Goal: Task Accomplishment & Management: Manage account settings

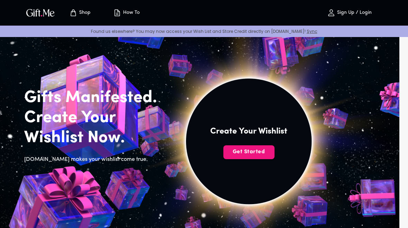
click at [252, 153] on span "Get Started" at bounding box center [248, 152] width 51 height 8
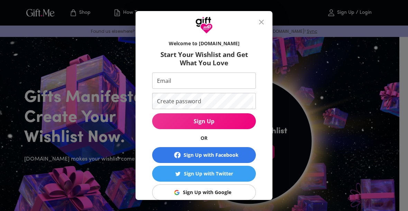
click at [219, 192] on div "Sign Up with Google" at bounding box center [207, 193] width 48 height 8
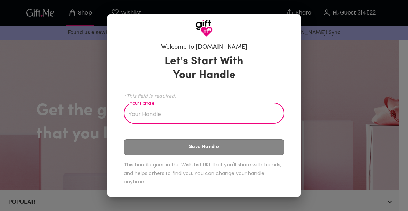
click at [243, 114] on input "Your Handle" at bounding box center [200, 113] width 153 height 19
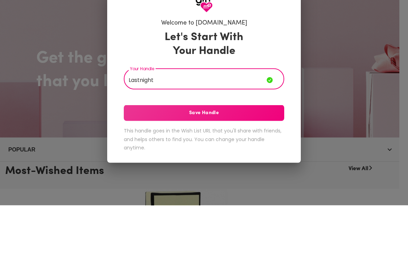
type input "Lastnight"
click at [251, 162] on span "Save Handle" at bounding box center [204, 166] width 160 height 8
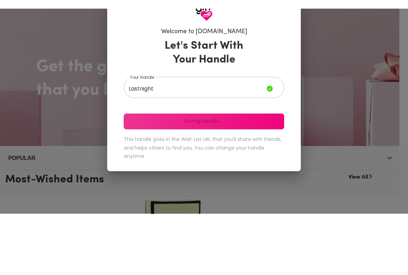
scroll to position [53, 0]
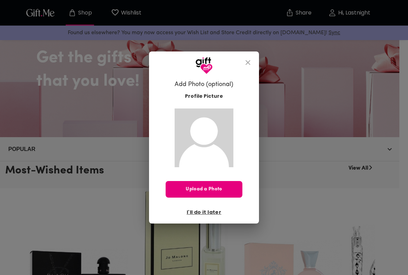
click at [224, 187] on span "Upload a Photo" at bounding box center [204, 190] width 77 height 8
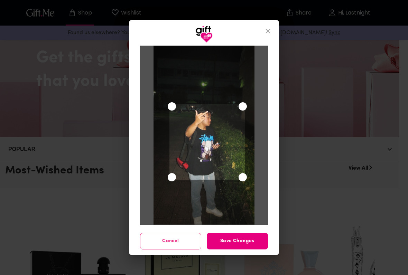
click at [241, 227] on span "Save Changes" at bounding box center [237, 241] width 61 height 8
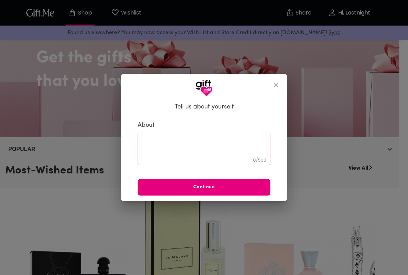
click at [242, 146] on textarea at bounding box center [203, 149] width 123 height 20
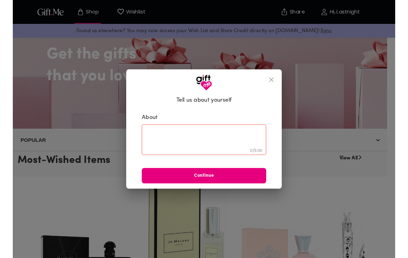
scroll to position [53, 0]
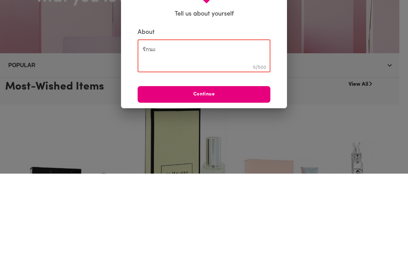
type textarea "รักนะ"
click at [236, 175] on span "Continue" at bounding box center [204, 179] width 133 height 8
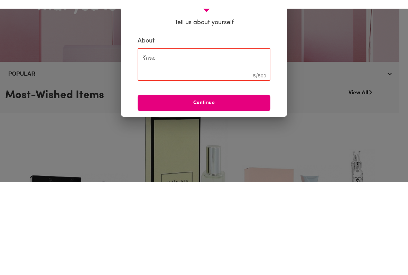
scroll to position [137, 0]
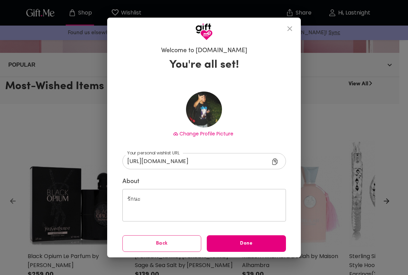
click at [275, 162] on icon at bounding box center [274, 161] width 5 height 7
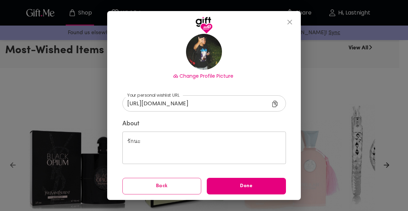
scroll to position [51, 0]
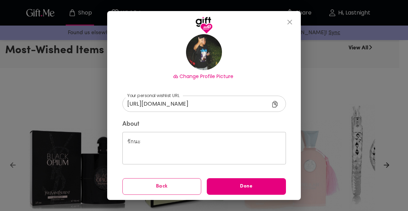
click at [175, 182] on button "Back" at bounding box center [161, 186] width 79 height 17
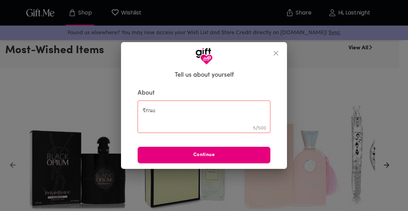
scroll to position [0, 0]
click at [275, 55] on icon "close" at bounding box center [276, 53] width 8 height 8
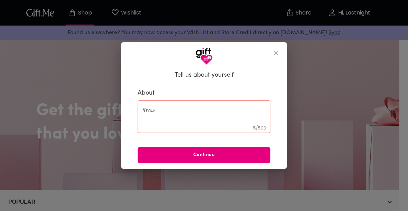
scroll to position [173, 0]
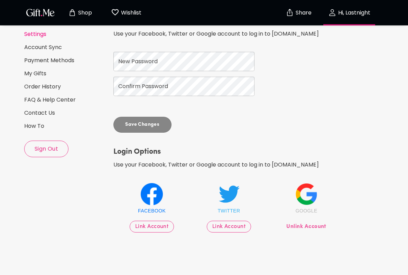
scroll to position [61, 0]
click at [299, 219] on div "Google Unlink Account" at bounding box center [305, 211] width 45 height 43
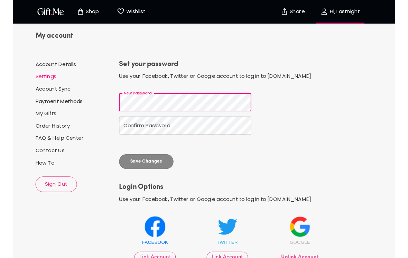
scroll to position [14, 0]
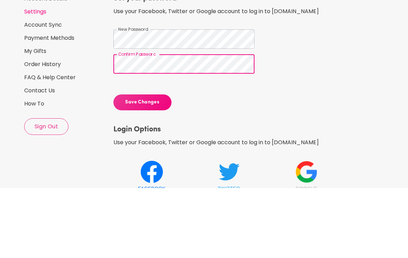
click at [160, 168] on span "Save Changes" at bounding box center [142, 172] width 58 height 8
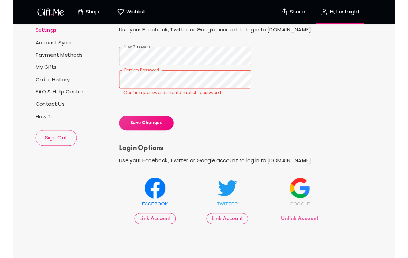
scroll to position [63, 0]
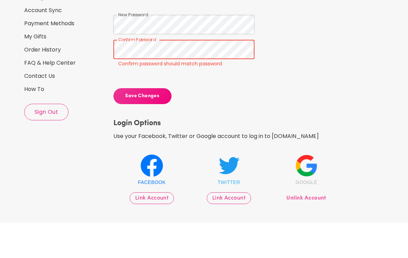
click at [154, 128] on span "Save Changes" at bounding box center [142, 132] width 58 height 8
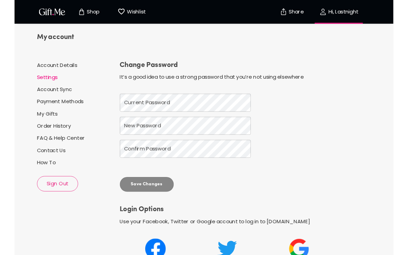
scroll to position [0, 0]
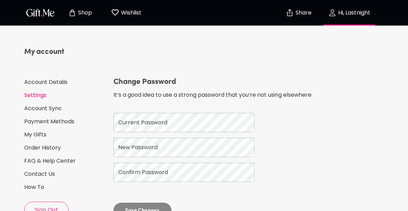
click at [32, 16] on img "button" at bounding box center [40, 13] width 31 height 10
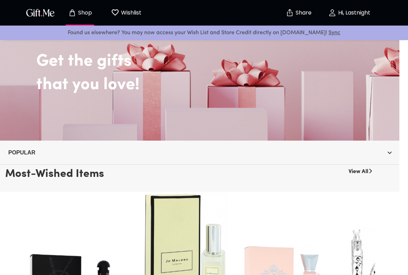
scroll to position [48, 0]
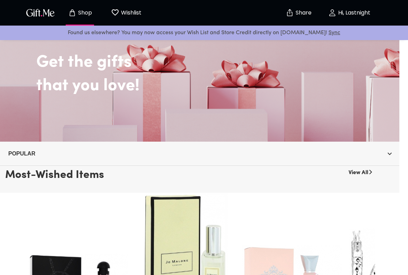
click at [29, 109] on div "Get the gifts that you love!" at bounding box center [199, 66] width 399 height 152
click at [44, 117] on div "Get the gifts that you love!" at bounding box center [199, 66] width 399 height 152
click at [381, 157] on span "Popular" at bounding box center [199, 153] width 383 height 9
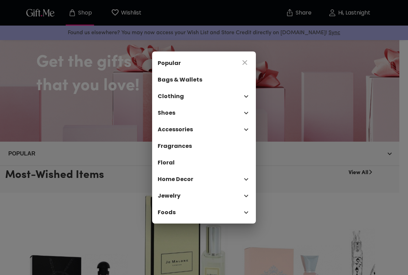
click at [354, 181] on div "Popular Bags & Wallets Clothing Shoes Accessories Fragrances Floral Home Decor …" at bounding box center [204, 137] width 408 height 275
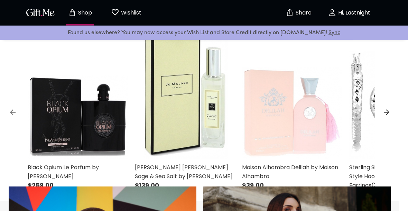
scroll to position [0, 0]
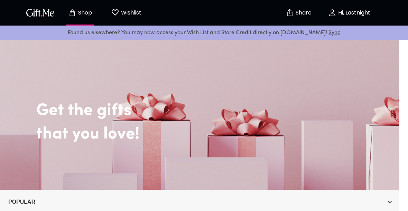
click at [36, 13] on img "button" at bounding box center [40, 13] width 31 height 10
click at [35, 17] on img "button" at bounding box center [40, 13] width 31 height 10
click at [40, 17] on img "button" at bounding box center [40, 13] width 31 height 10
click at [41, 12] on img "button" at bounding box center [40, 13] width 31 height 10
click at [41, 13] on img "button" at bounding box center [40, 13] width 31 height 10
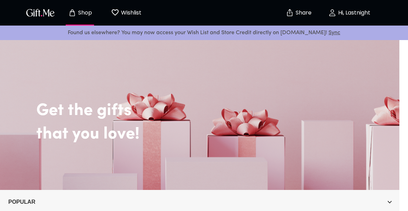
click at [347, 14] on p "Hi, Lastnight" at bounding box center [353, 13] width 34 height 6
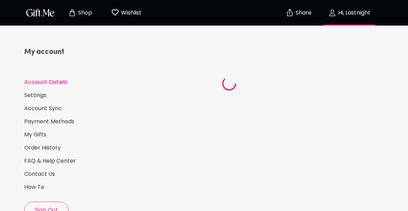
select select "US"
